Goal: Navigation & Orientation: Find specific page/section

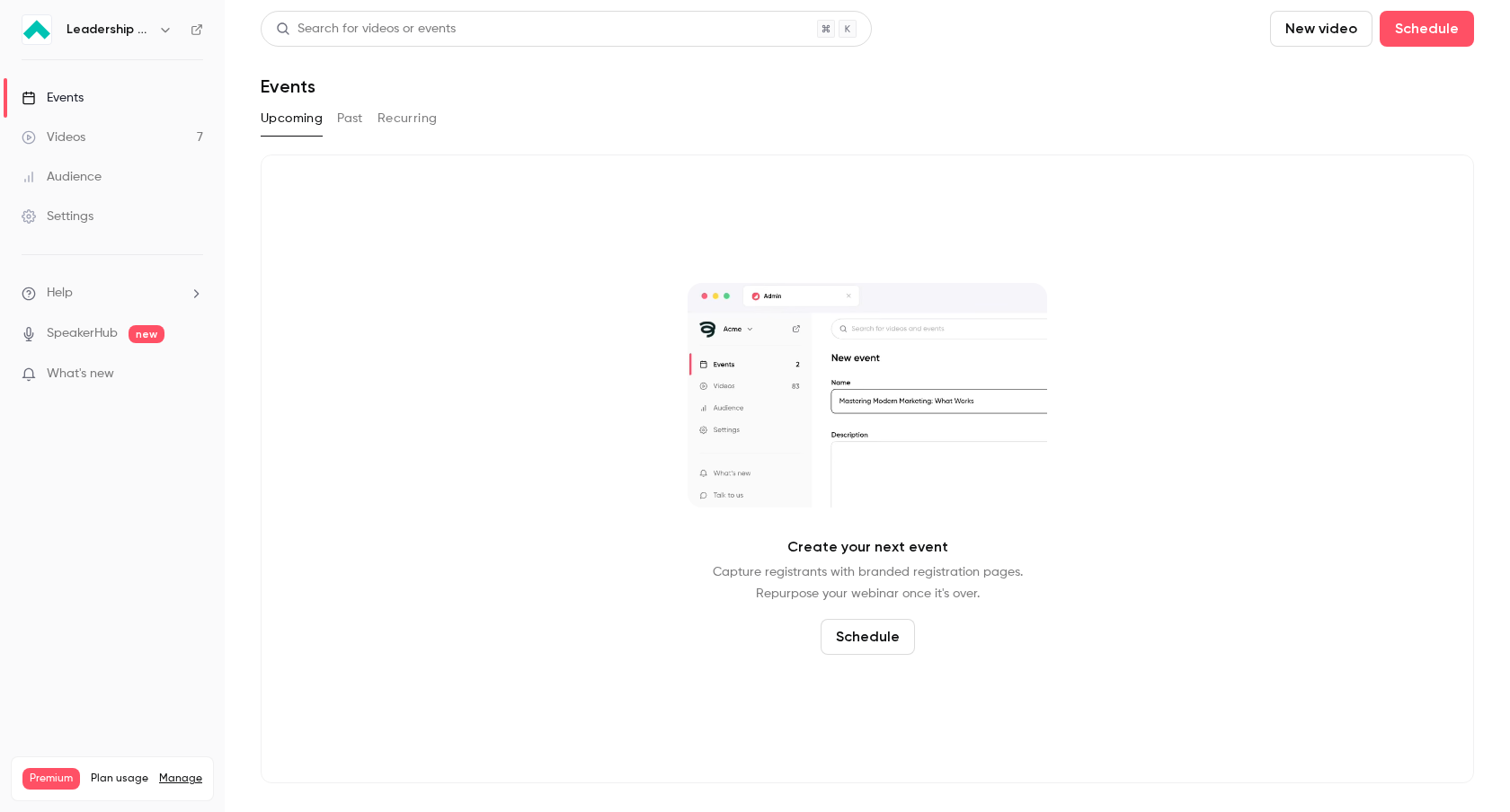
click at [154, 31] on button "button" at bounding box center [165, 30] width 21 height 21
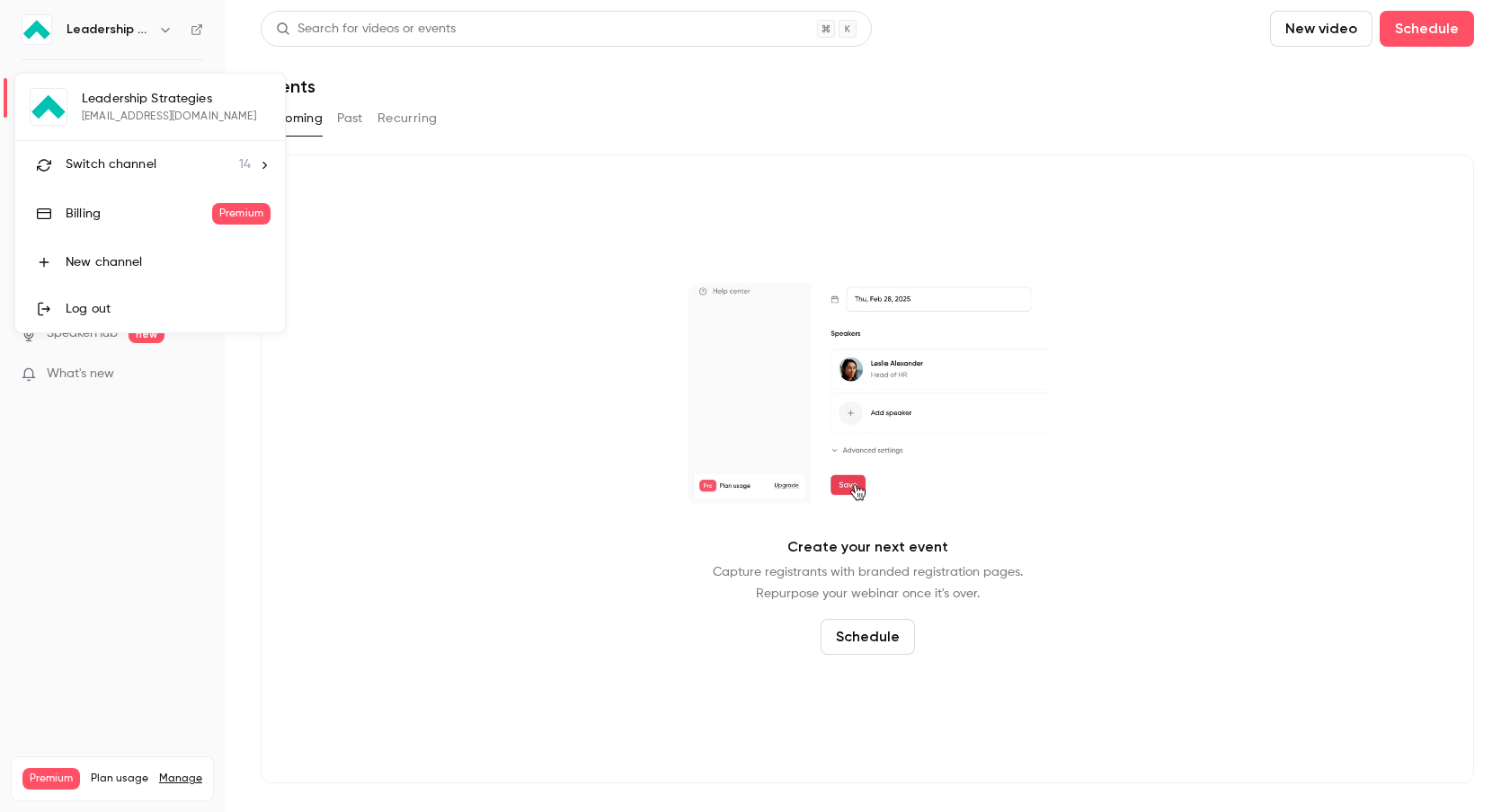
click at [199, 172] on div "Switch channel 14" at bounding box center [158, 165] width 185 height 19
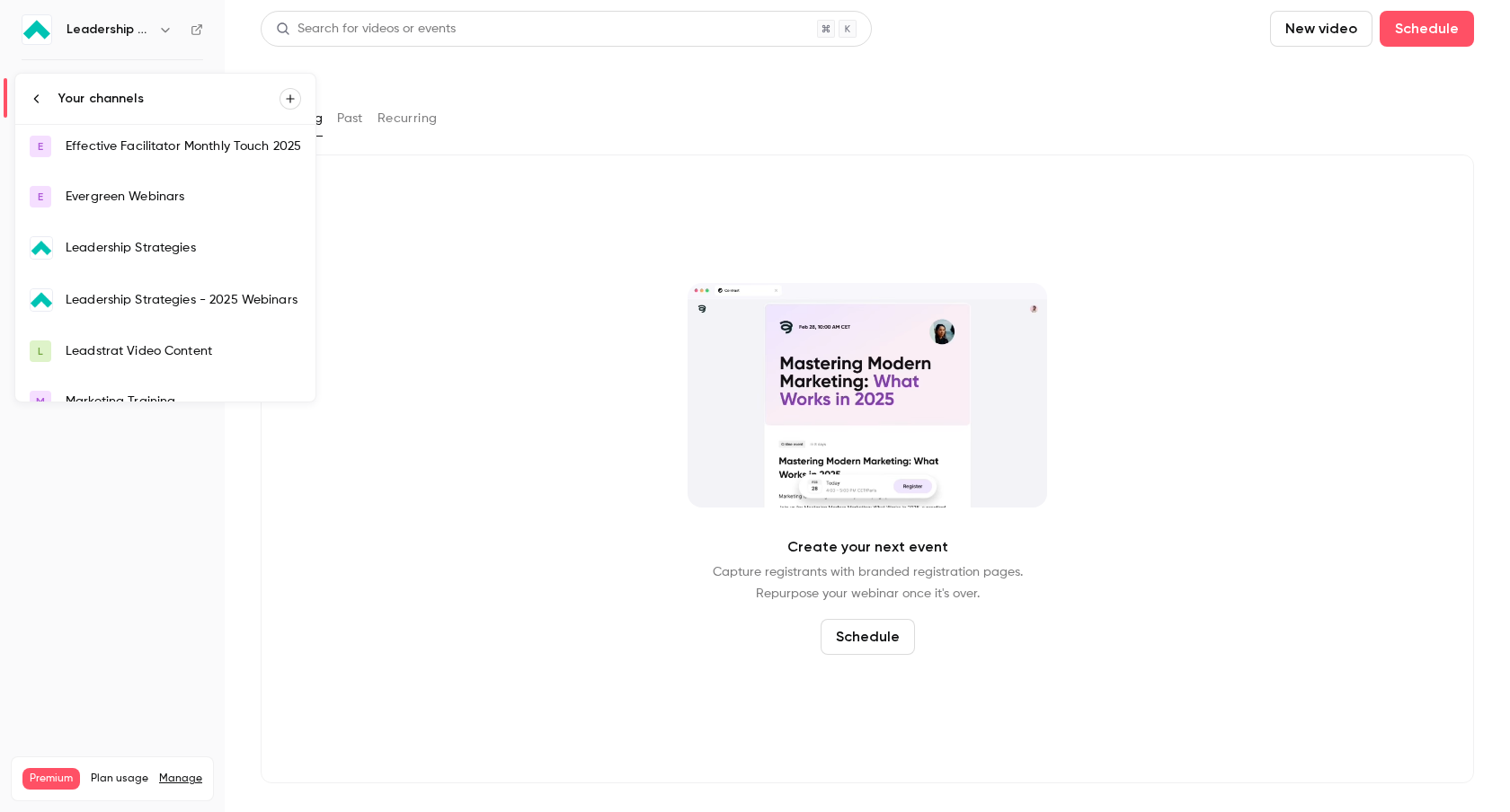
scroll to position [252, 0]
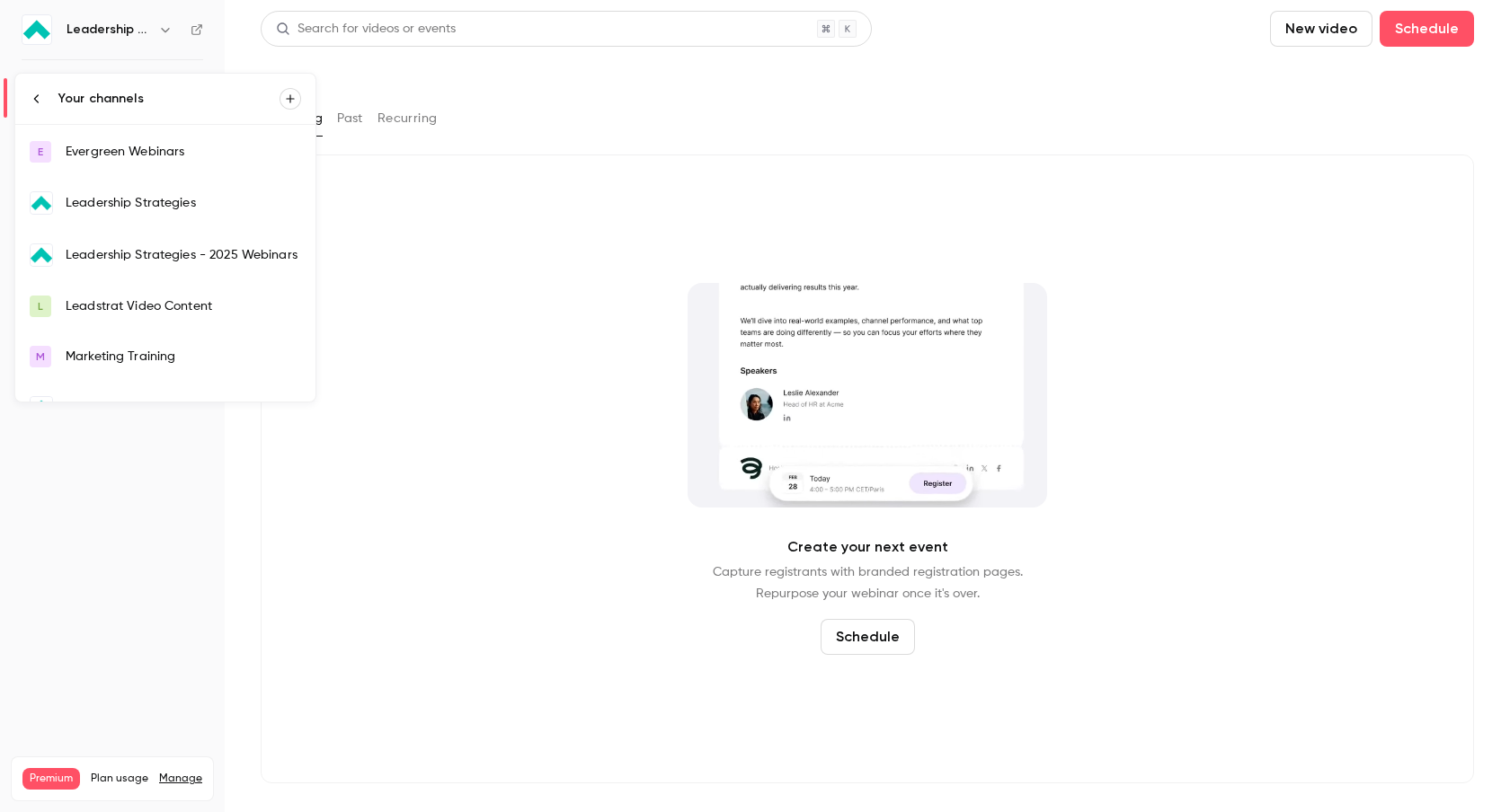
click at [261, 259] on div "Leadership Strategies - 2025 Webinars" at bounding box center [183, 255] width 235 height 18
